Goal: Transaction & Acquisition: Purchase product/service

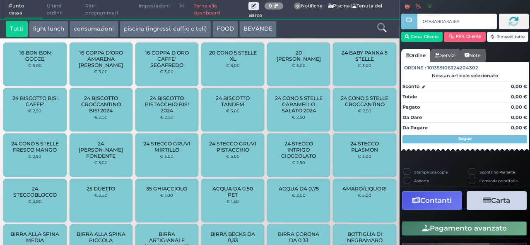
type input "0483A80A3A1691"
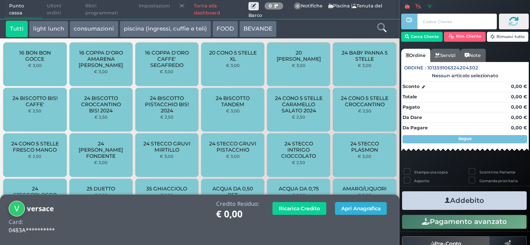
click at [348, 212] on button "Apri Anagrafica" at bounding box center [361, 208] width 52 height 13
click at [199, 11] on link "Torna alla dashboard" at bounding box center [218, 9] width 59 height 19
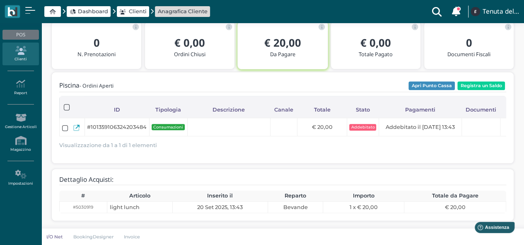
scroll to position [114, 0]
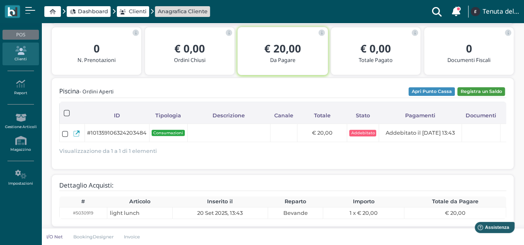
click at [476, 92] on button "Registra un Saldo" at bounding box center [481, 91] width 48 height 9
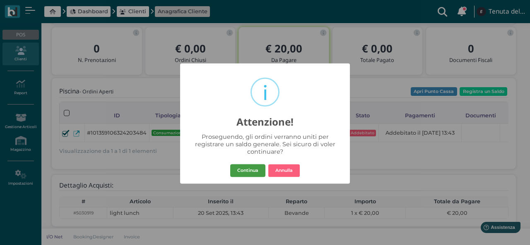
click at [250, 168] on button "Continua" at bounding box center [247, 170] width 35 height 13
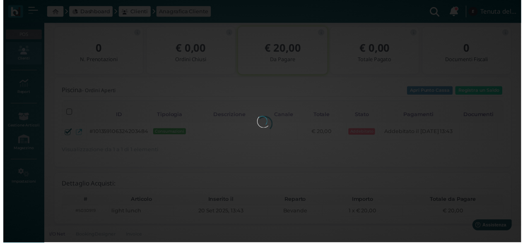
scroll to position [0, 0]
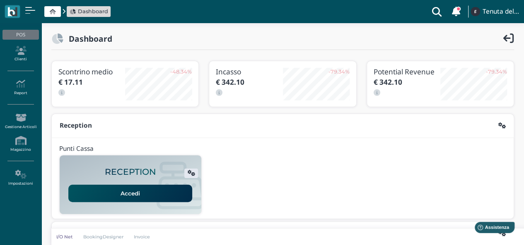
click at [128, 193] on link "Accedi" at bounding box center [130, 193] width 124 height 17
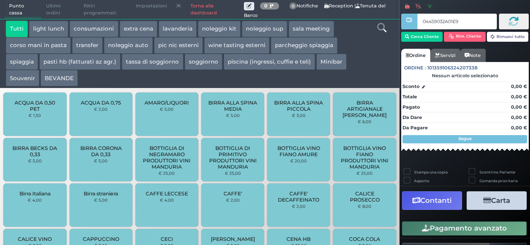
type input "04459032A01E90"
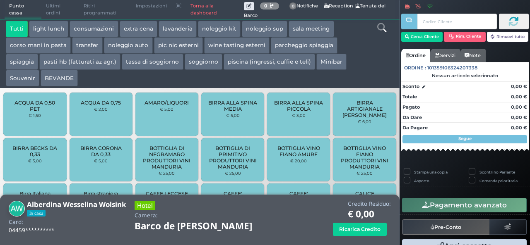
click at [381, 26] on icon at bounding box center [381, 27] width 9 height 9
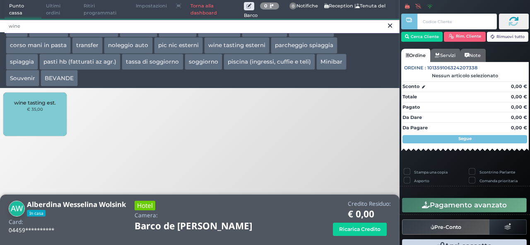
type input "wine"
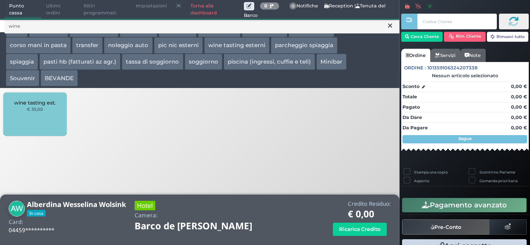
click at [32, 120] on div "wine tasting est. € 35,00" at bounding box center [34, 114] width 63 height 43
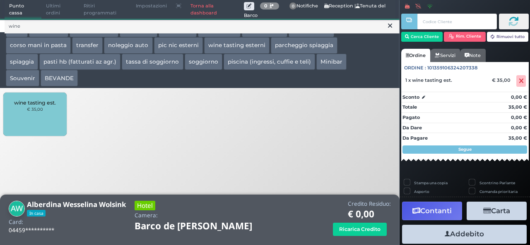
click at [32, 120] on div "wine tasting est. € 35,00" at bounding box center [34, 114] width 63 height 43
click at [467, 232] on button "Addebito" at bounding box center [464, 234] width 125 height 19
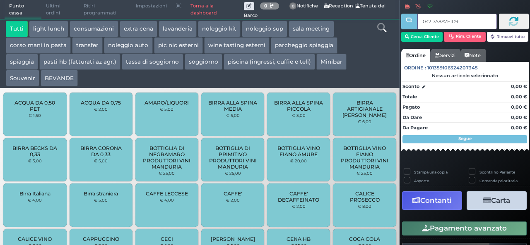
type input "04217A8A7F1D91"
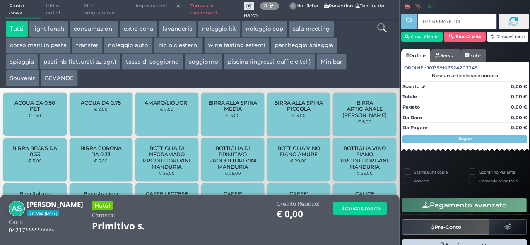
type input "046B388A7F1D94"
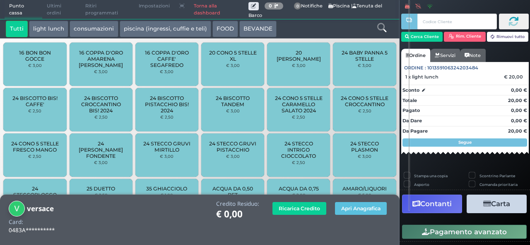
click at [495, 208] on button "Carta" at bounding box center [497, 204] width 60 height 19
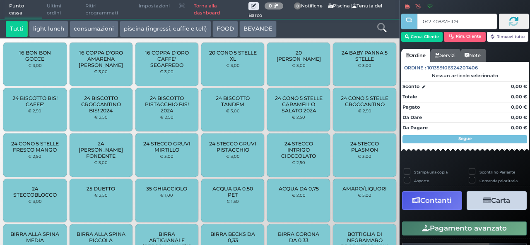
type input "0421408A7F1D95"
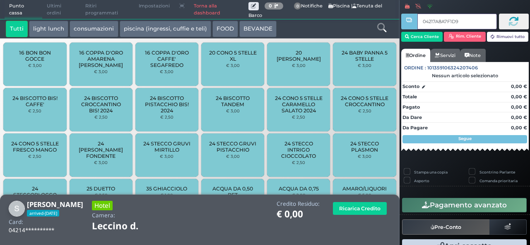
type input "04217A8A7F1D91"
type input "046B388A7F1D94"
